Goal: Navigation & Orientation: Find specific page/section

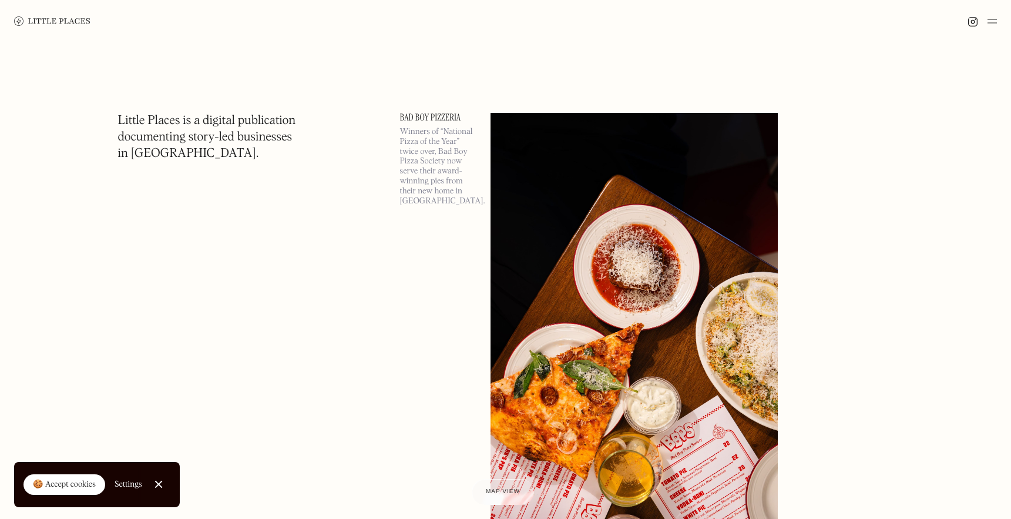
click at [84, 475] on link "🍪 Accept cookies" at bounding box center [64, 484] width 82 height 21
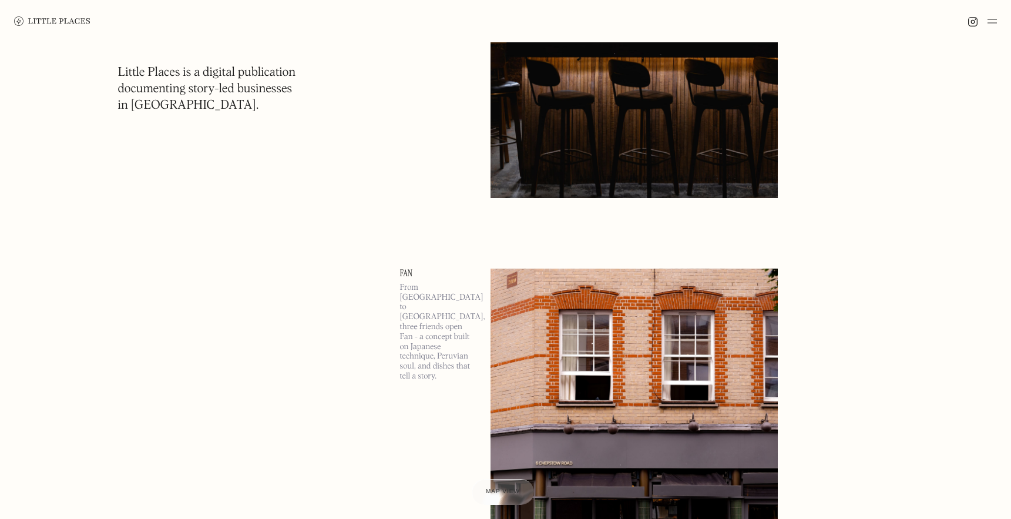
scroll to position [506, 0]
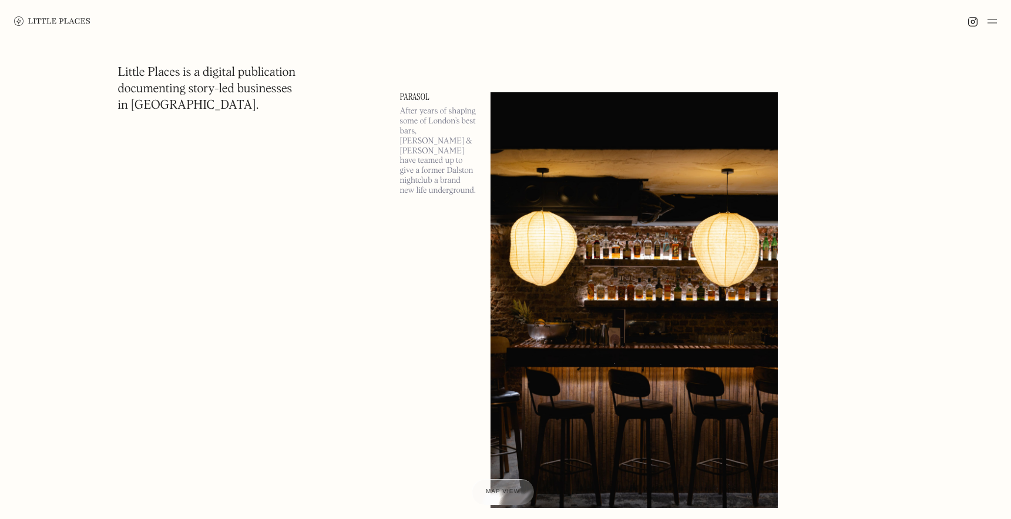
click at [996, 21] on img at bounding box center [991, 21] width 9 height 14
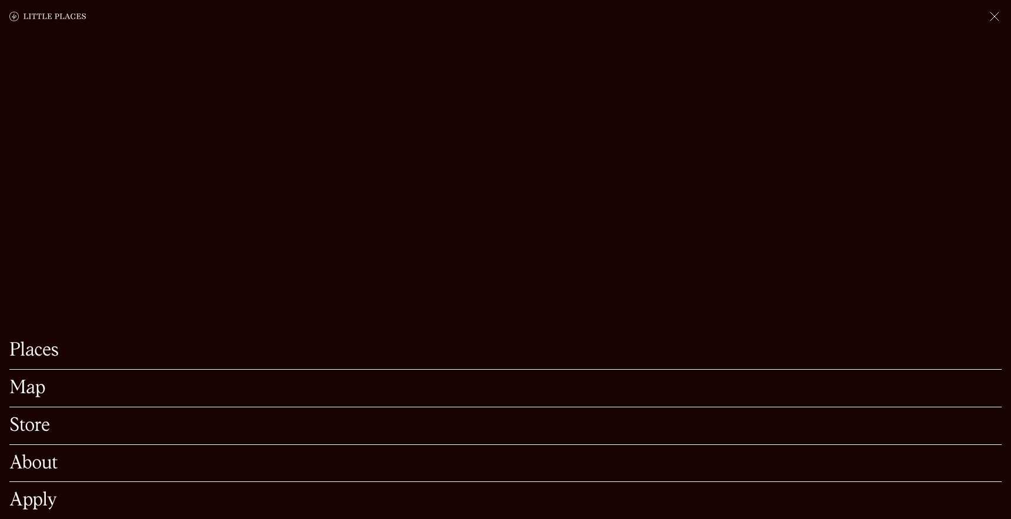
click at [40, 351] on link "Places" at bounding box center [505, 350] width 992 height 18
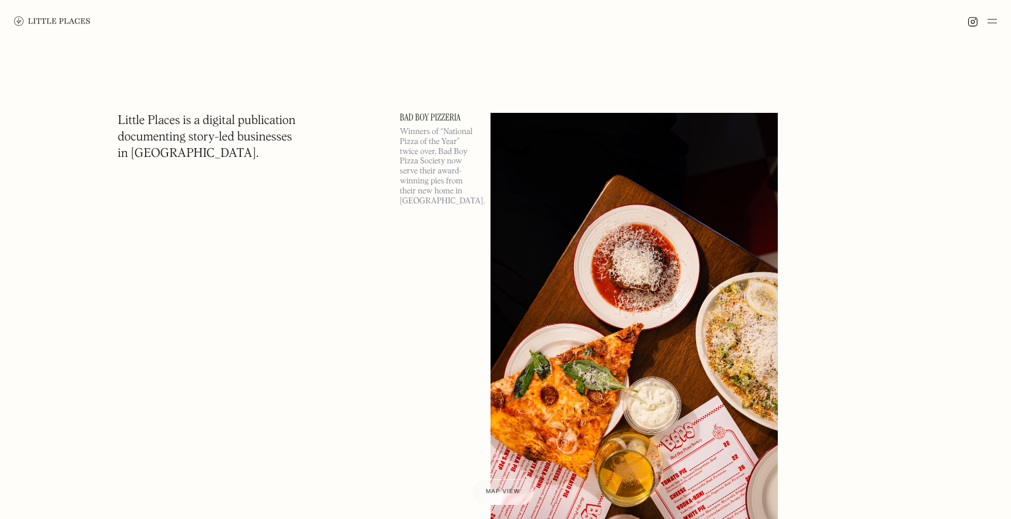
click at [991, 25] on img at bounding box center [991, 21] width 9 height 14
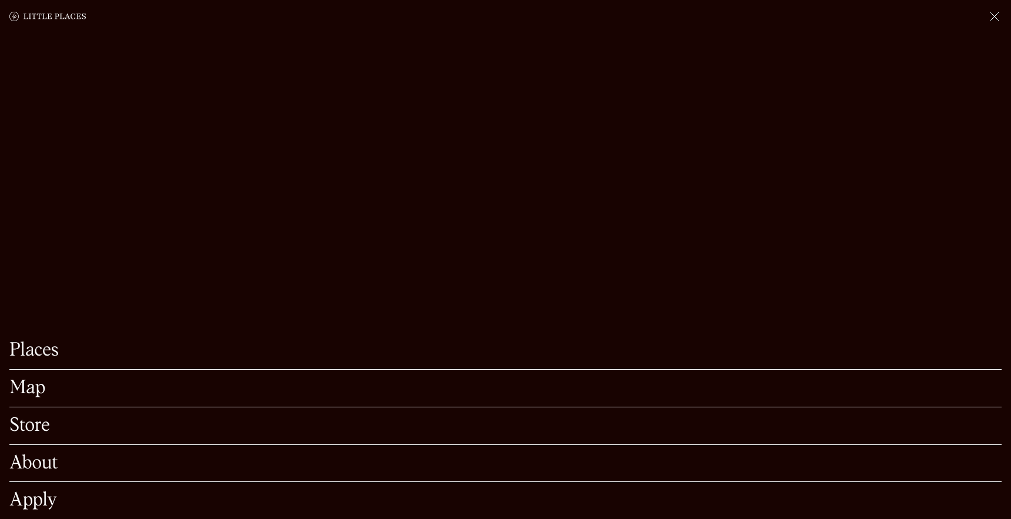
click at [35, 378] on div "Map" at bounding box center [505, 388] width 992 height 38
click at [32, 392] on link "Map" at bounding box center [505, 388] width 992 height 18
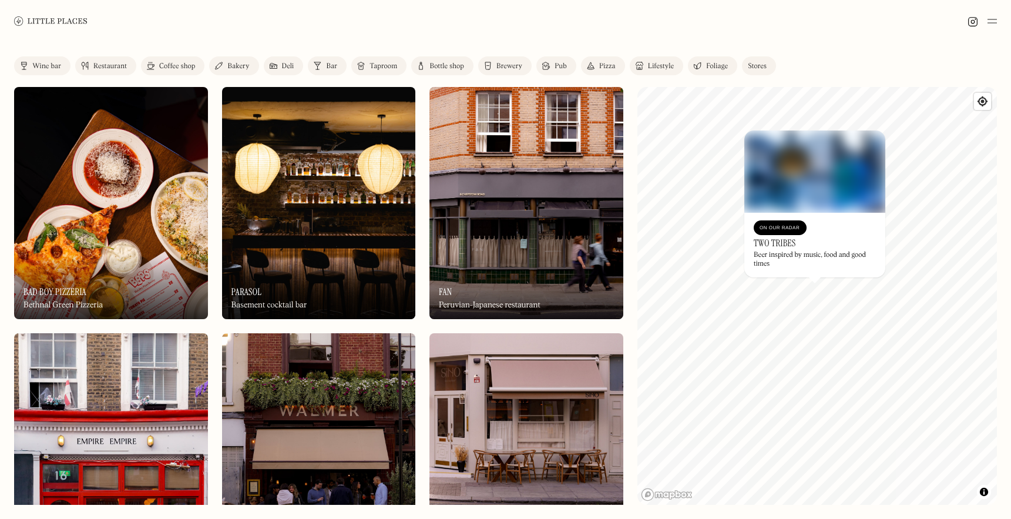
scroll to position [4, 0]
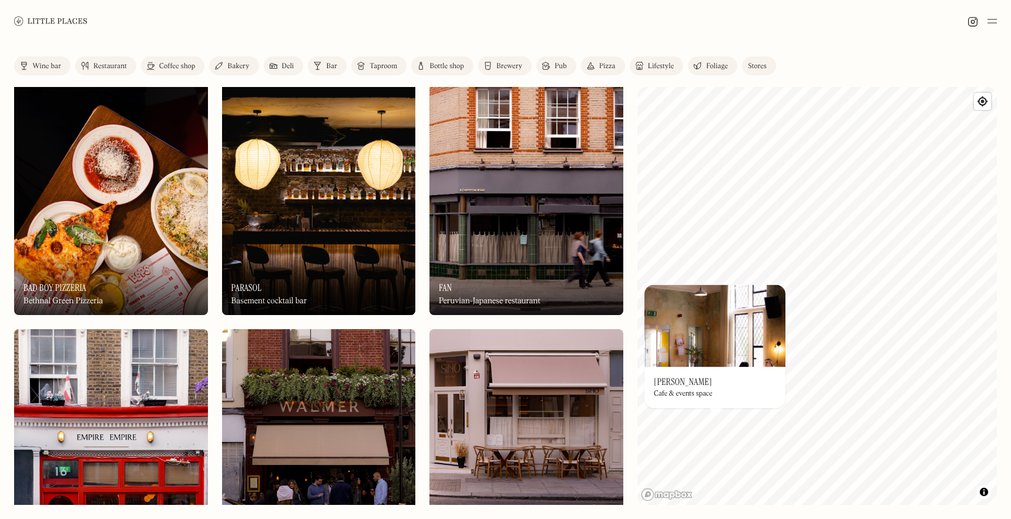
click at [839, 394] on div "© Mapbox © OpenStreetMap Improve this map On Our Radar Alba Cafe & events space…" at bounding box center [816, 296] width 359 height 418
